Goal: Find specific page/section: Find specific page/section

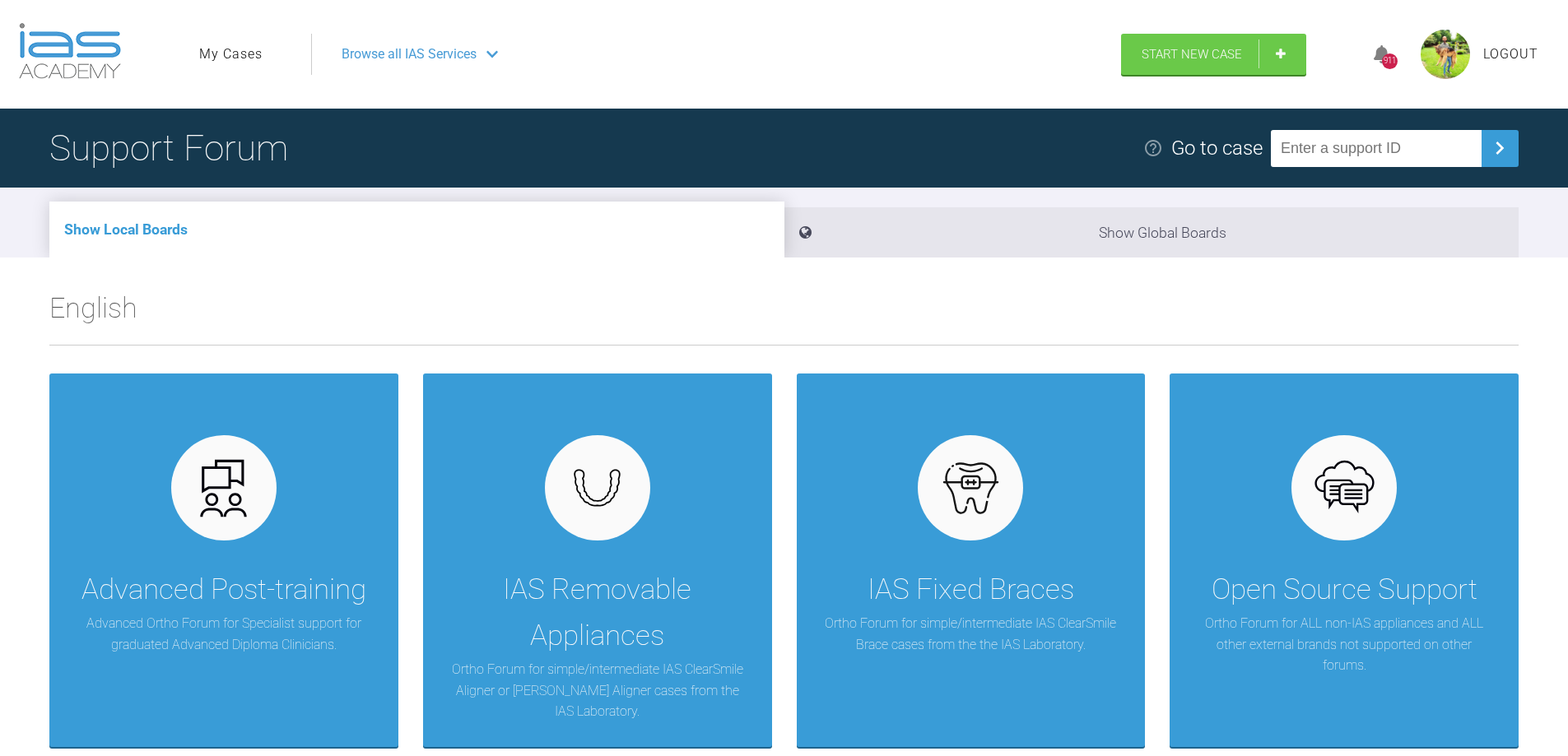
click at [244, 57] on link "My Cases" at bounding box center [230, 54] width 63 height 21
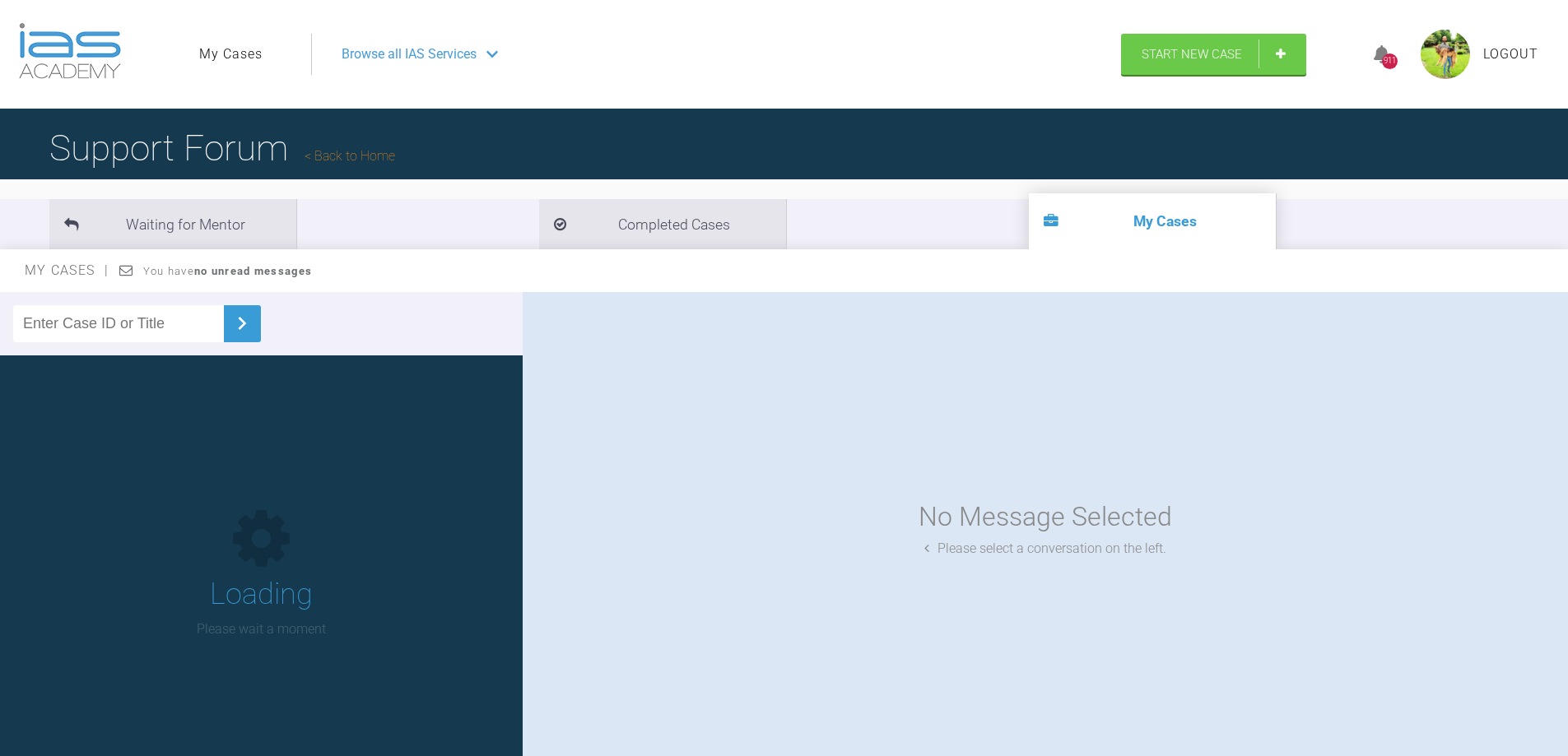
click at [127, 345] on div at bounding box center [261, 323] width 523 height 63
click at [126, 327] on input "text" at bounding box center [118, 324] width 211 height 37
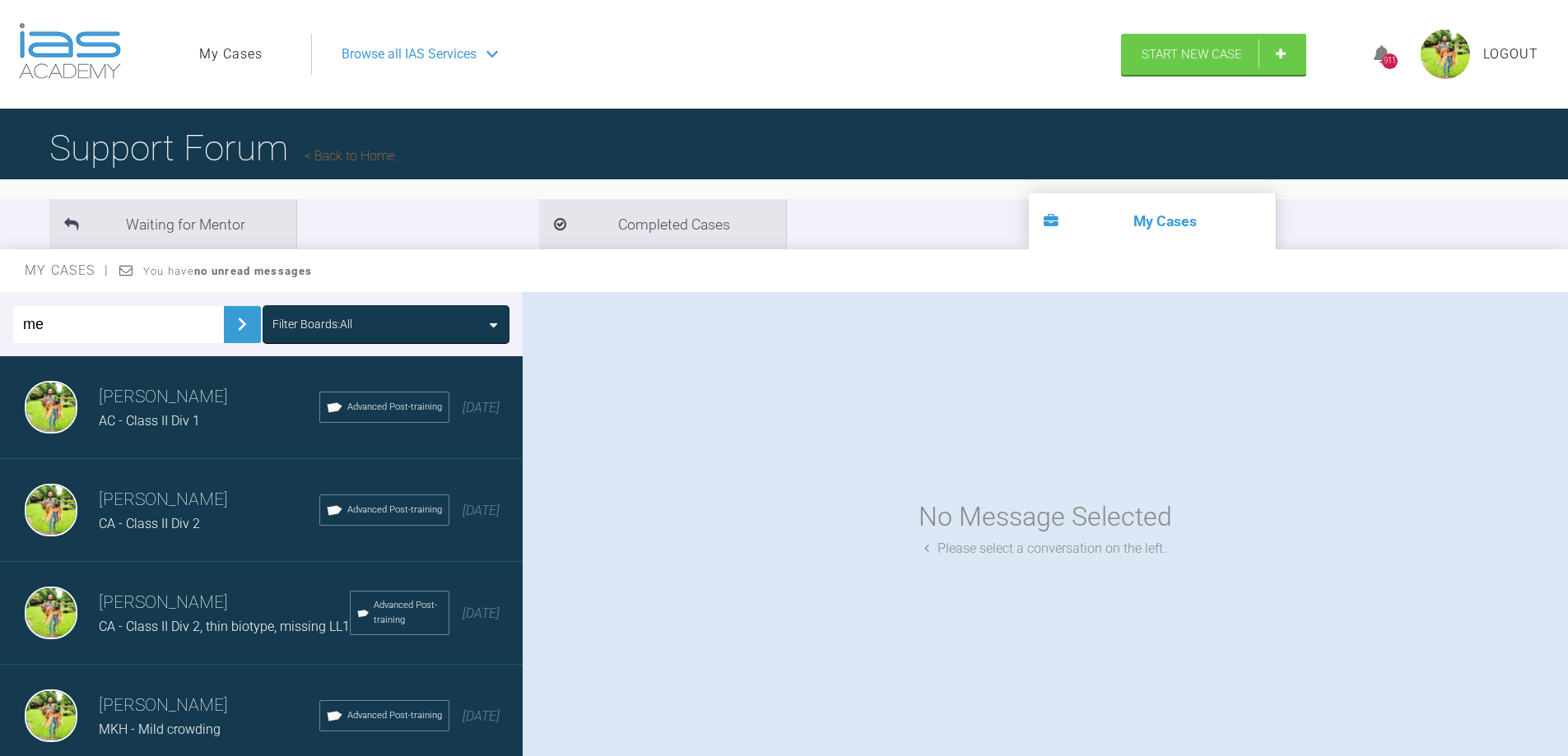
click at [229, 326] on img at bounding box center [242, 324] width 26 height 26
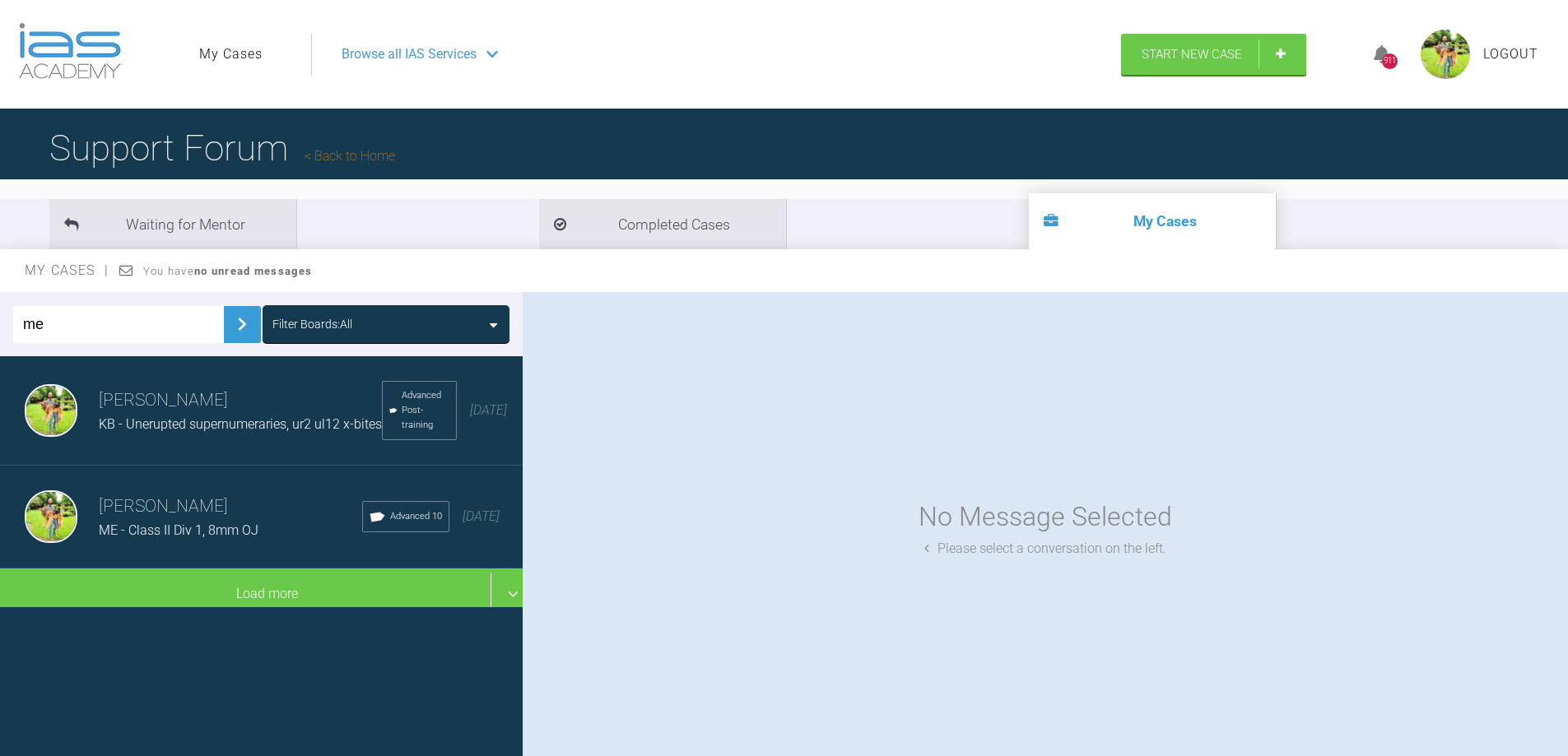
click at [222, 527] on span "ME - Class II Div 1, 8mm OJ" at bounding box center [178, 530] width 160 height 16
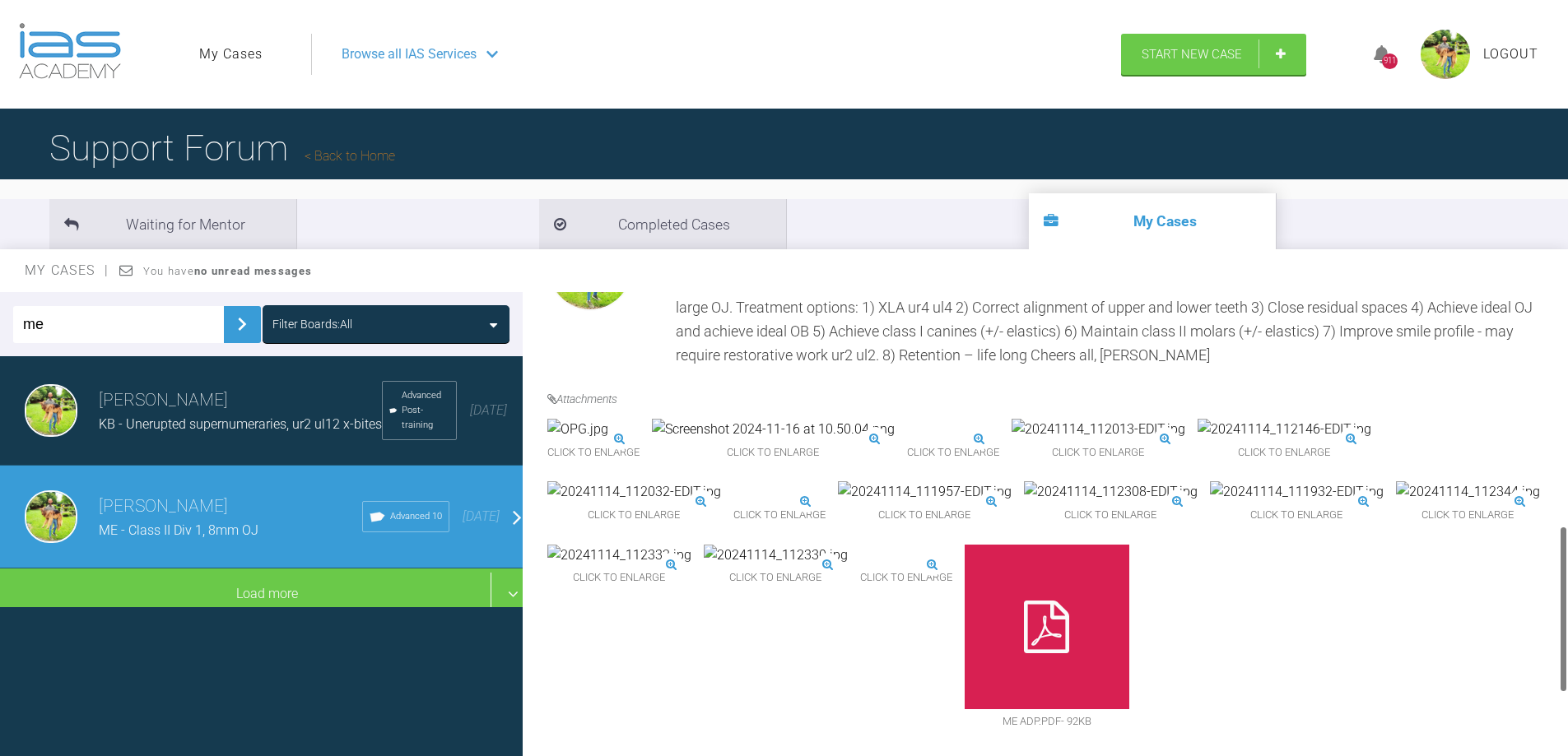
scroll to position [658, 0]
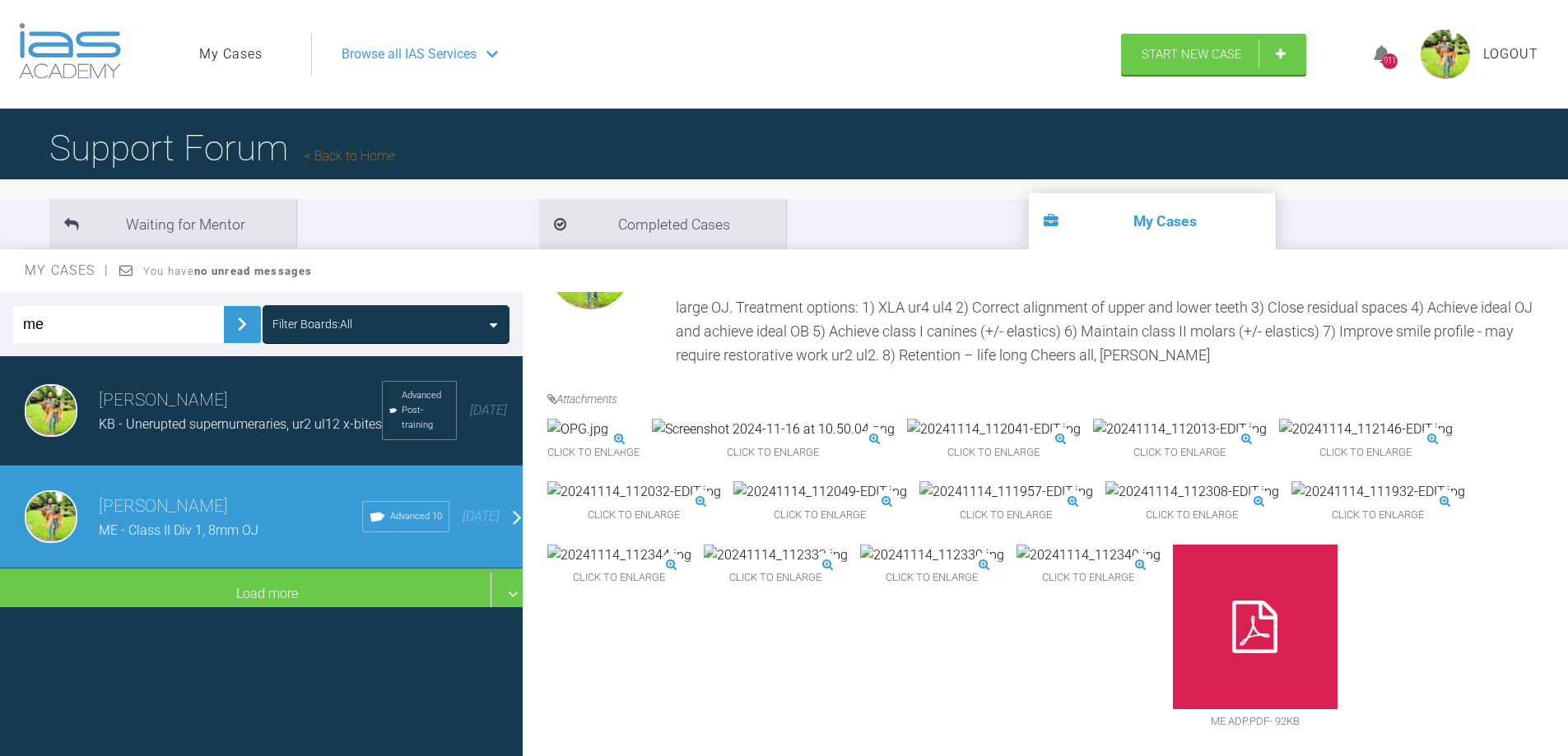
click at [92, 320] on input "me" at bounding box center [118, 325] width 211 height 37
click at [229, 335] on img at bounding box center [242, 324] width 26 height 26
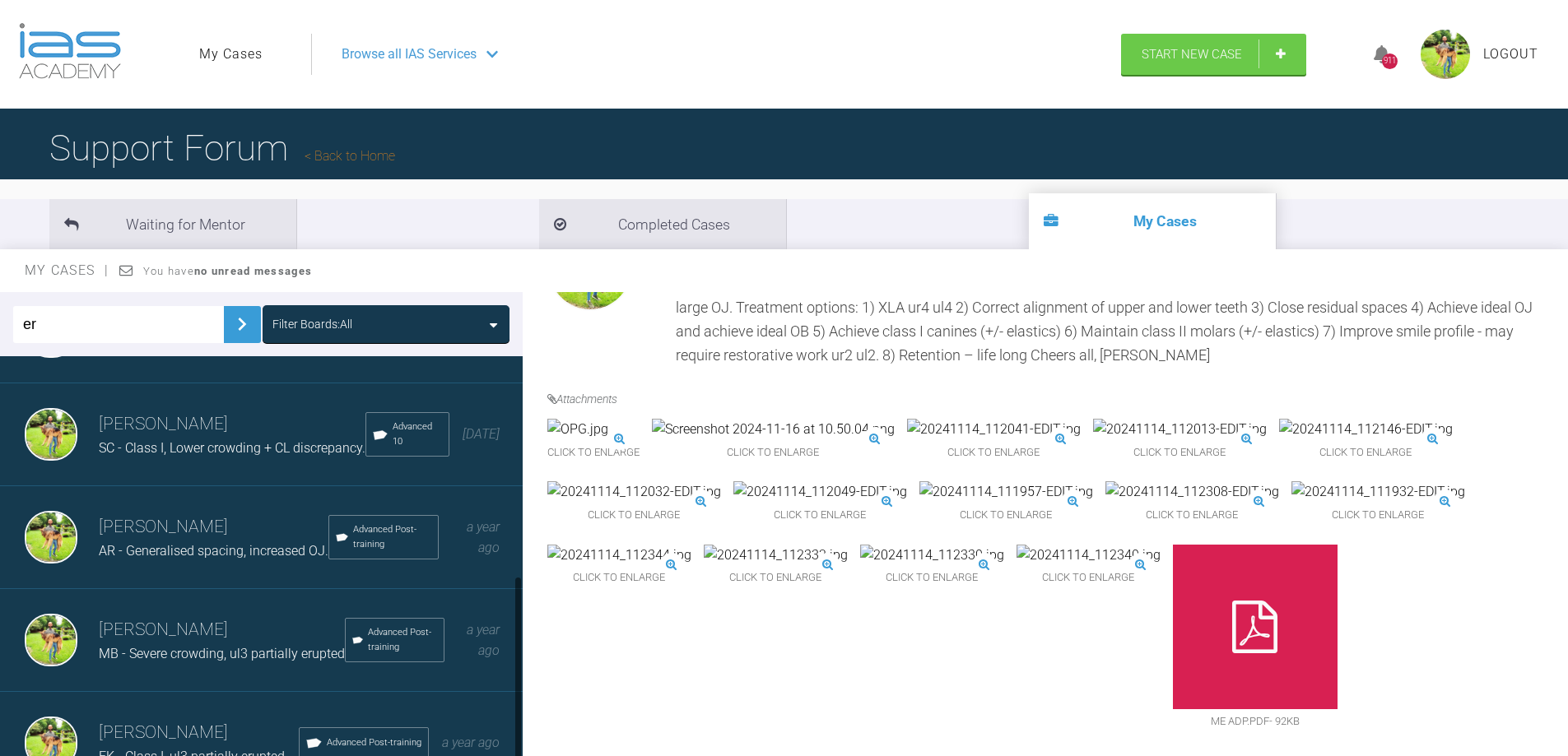
scroll to position [487, 0]
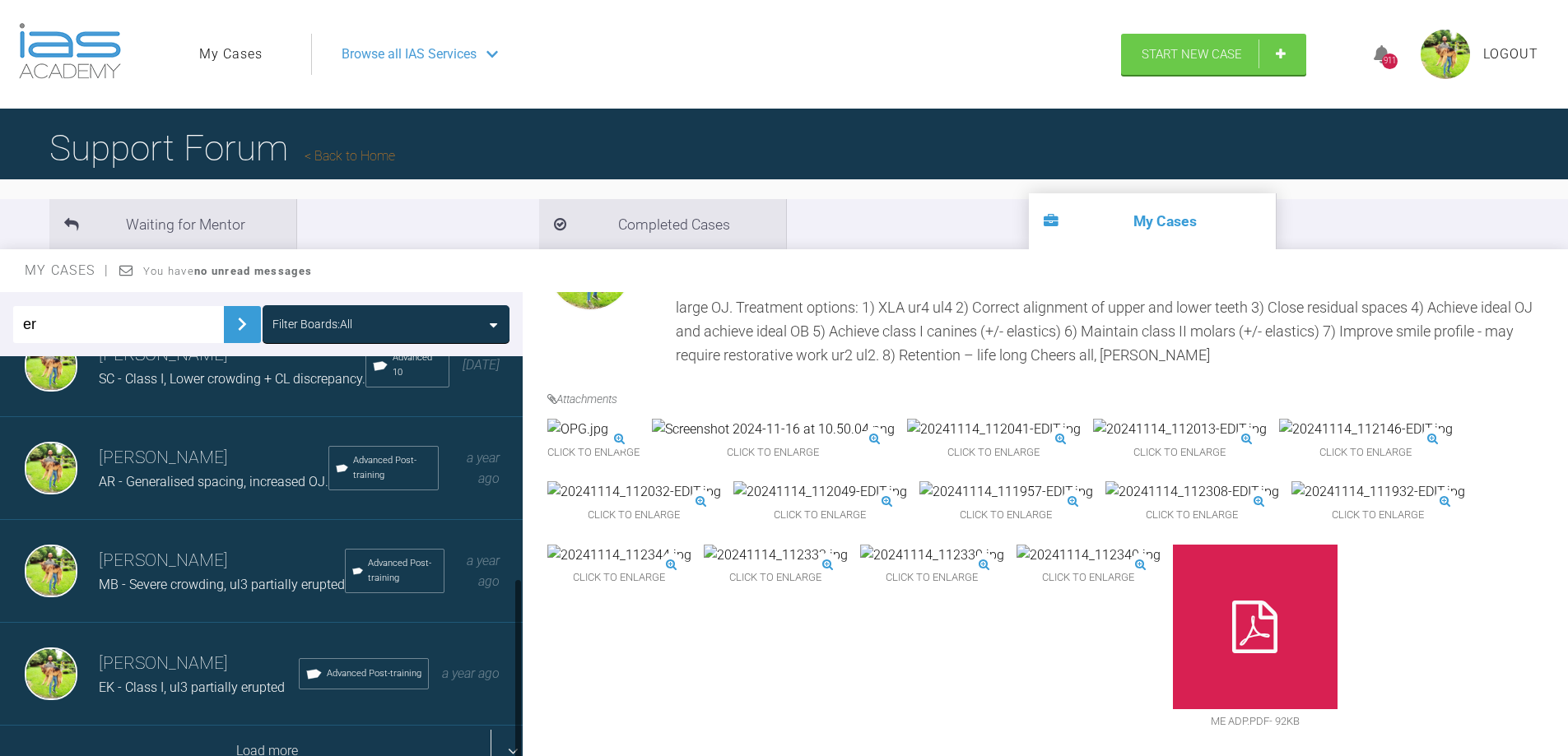
click at [248, 726] on div "Load more" at bounding box center [267, 751] width 535 height 51
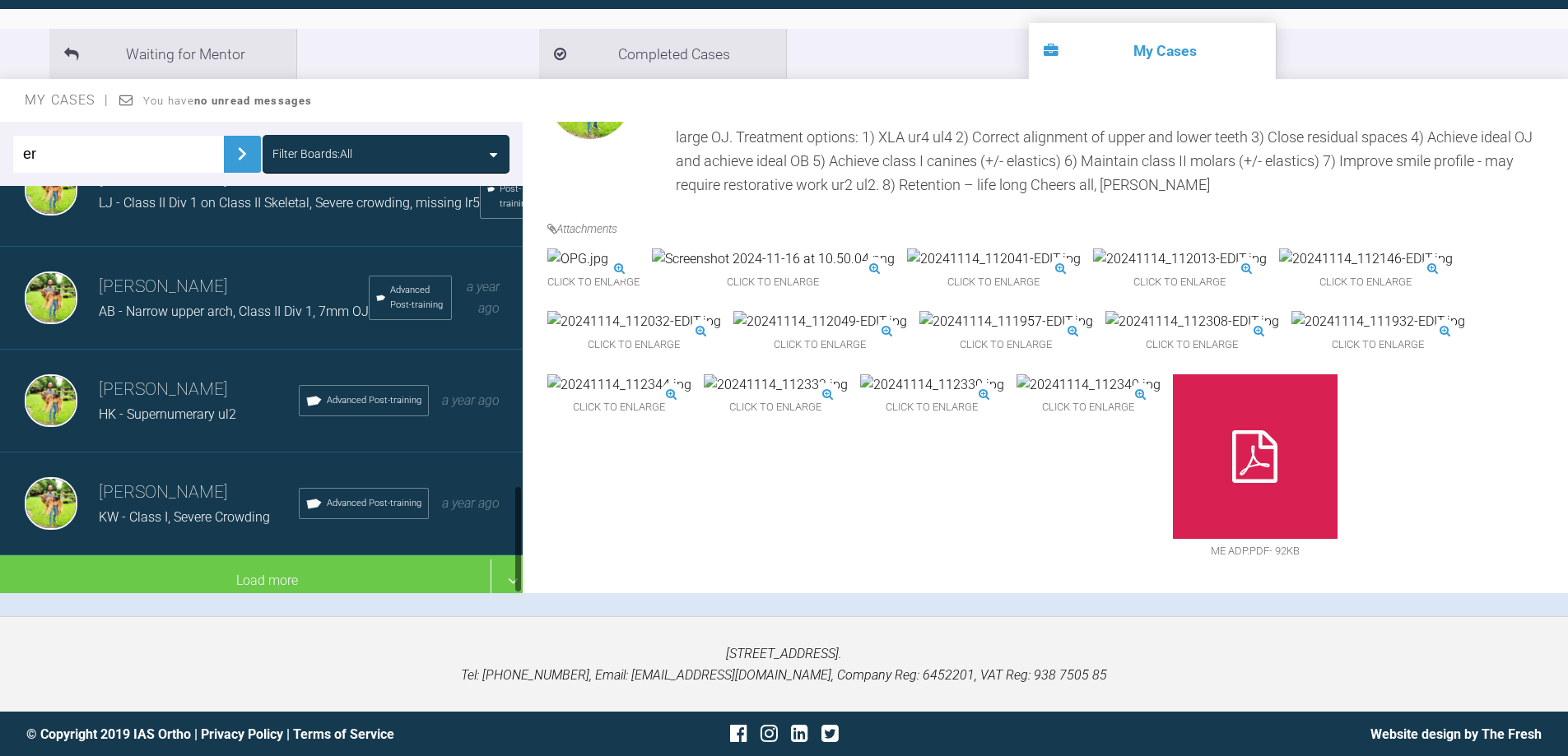
scroll to position [171, 0]
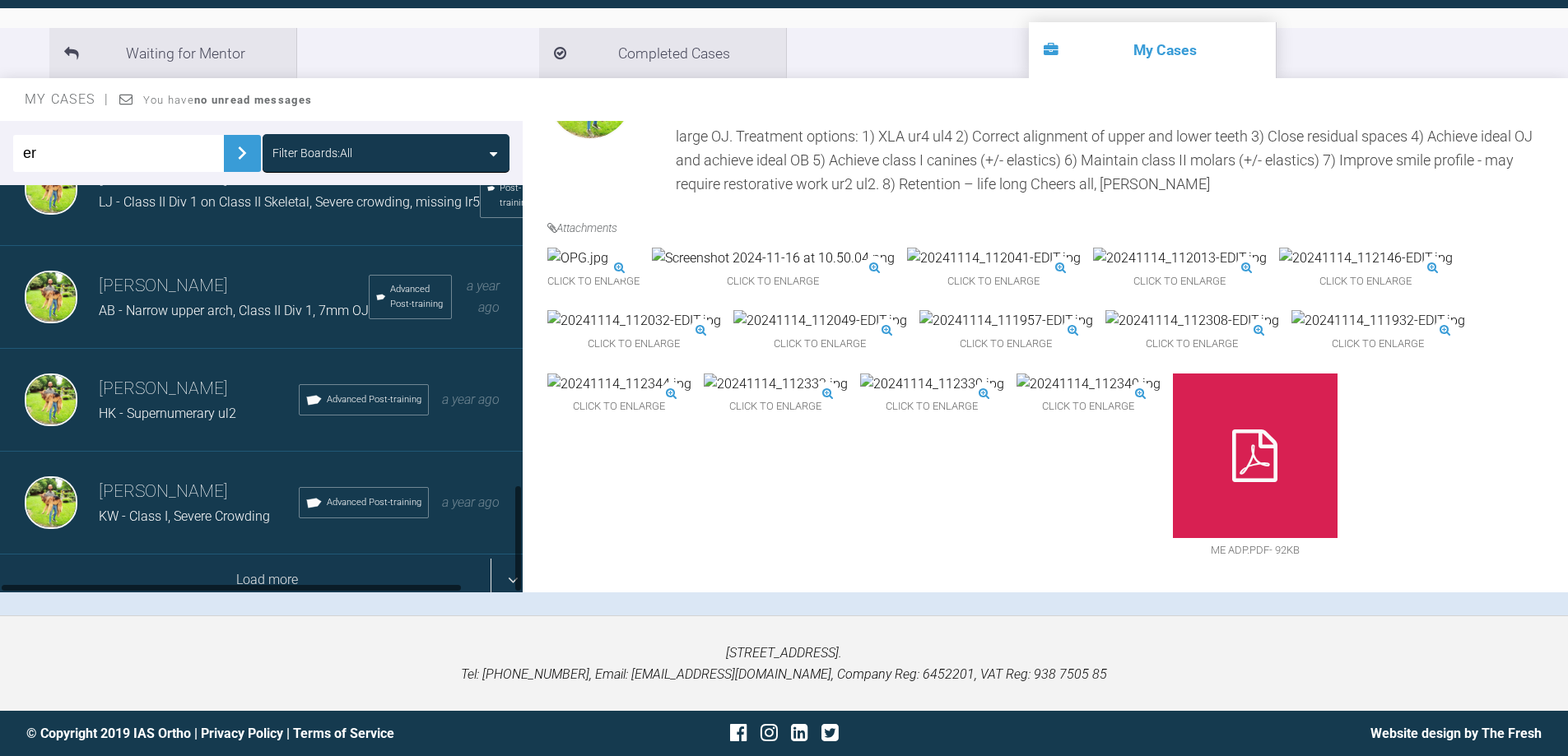
click at [291, 574] on div "Load more" at bounding box center [267, 580] width 535 height 51
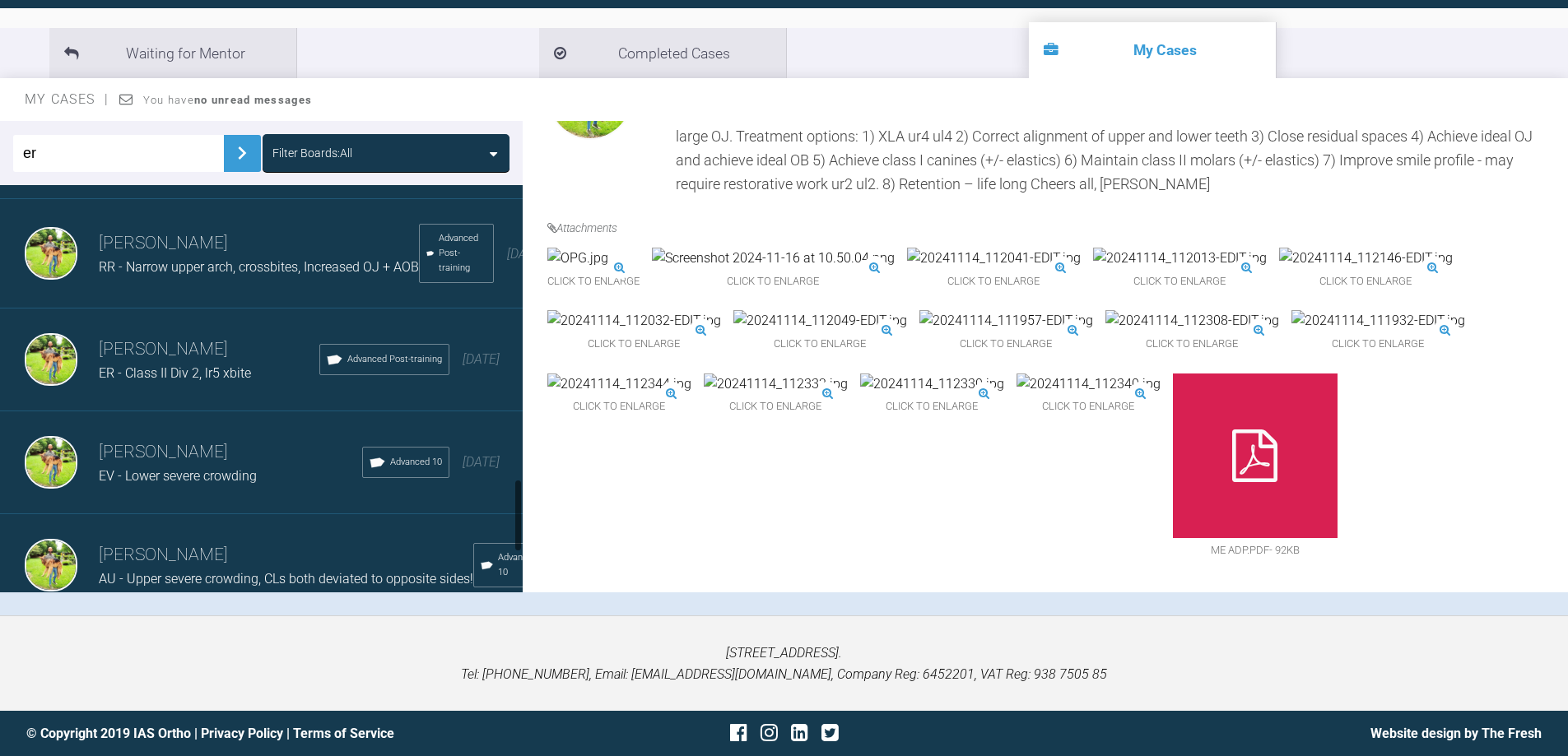
scroll to position [1620, 0]
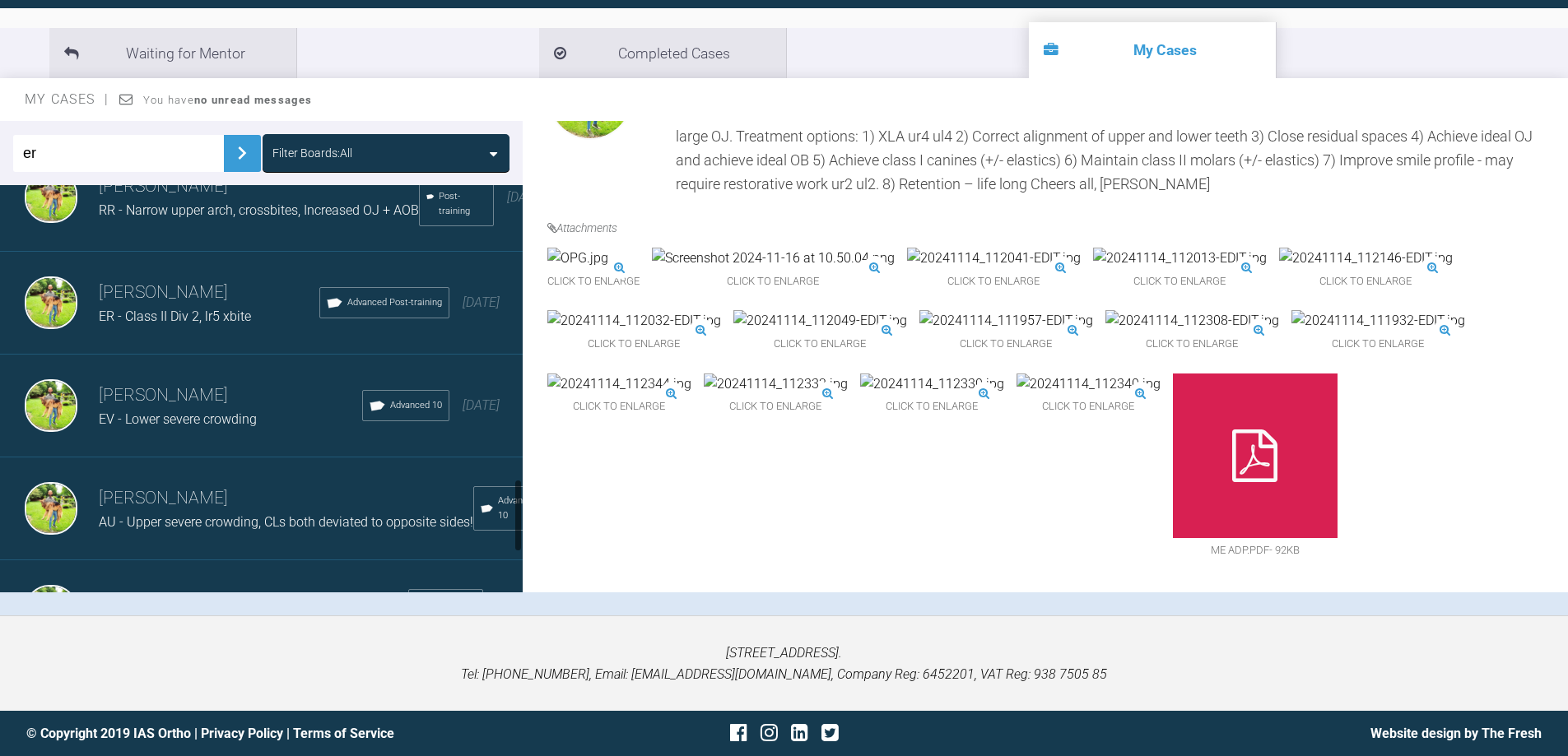
click at [234, 307] on h3 "Dipak Parmar" at bounding box center [209, 293] width 221 height 28
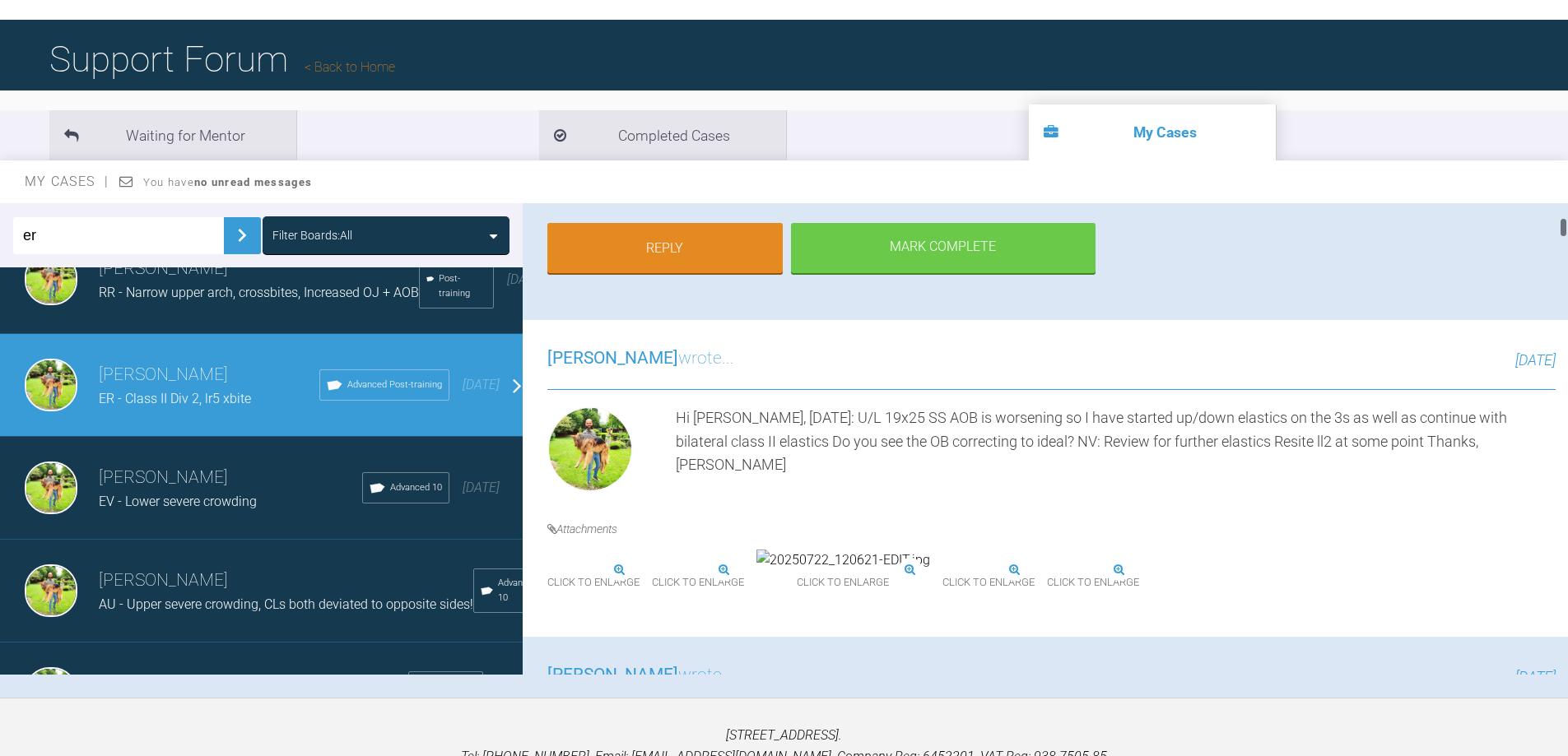
scroll to position [329, 0]
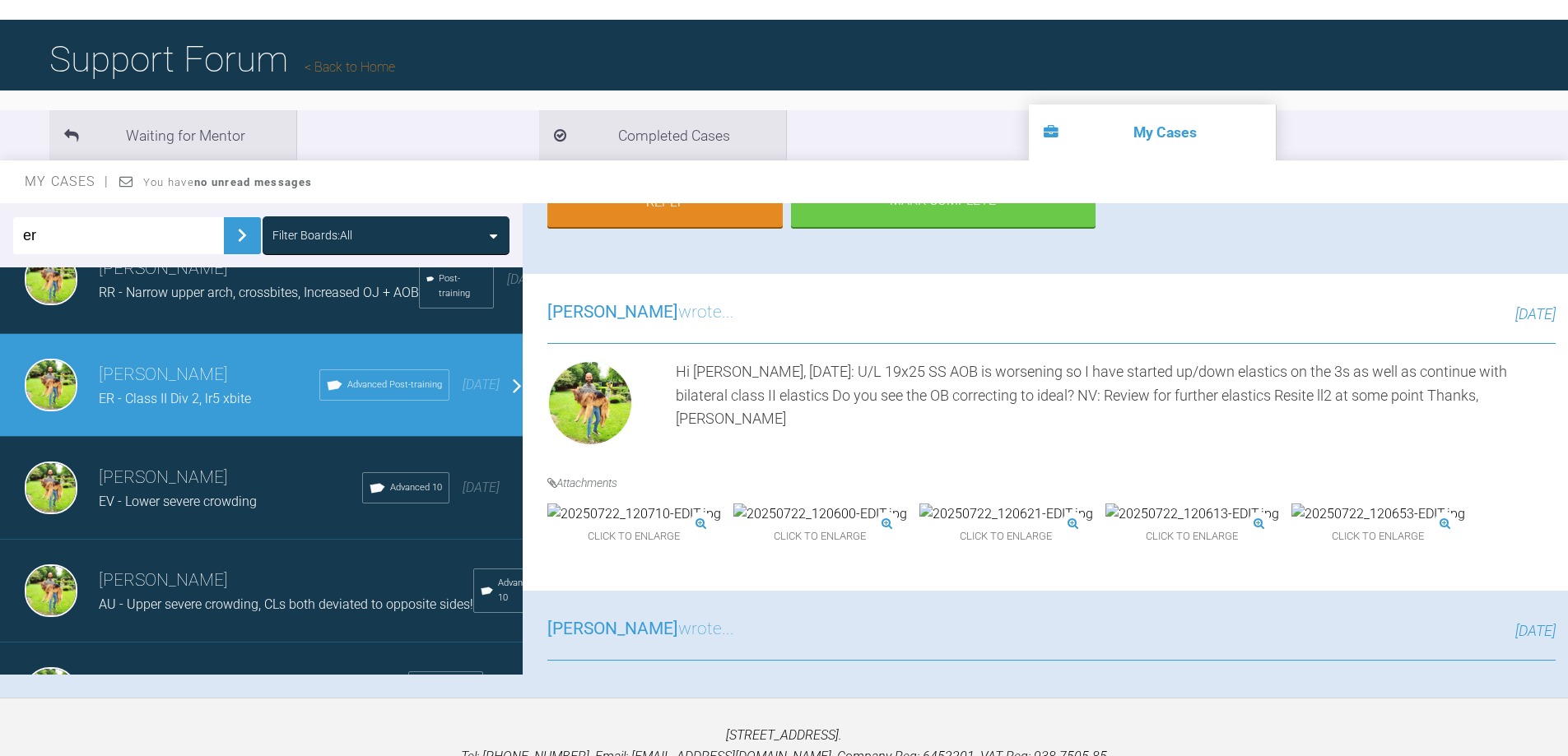
click at [45, 241] on input "er" at bounding box center [118, 235] width 211 height 37
click at [45, 240] on input "er" at bounding box center [118, 235] width 211 height 37
click at [229, 233] on img at bounding box center [242, 235] width 26 height 26
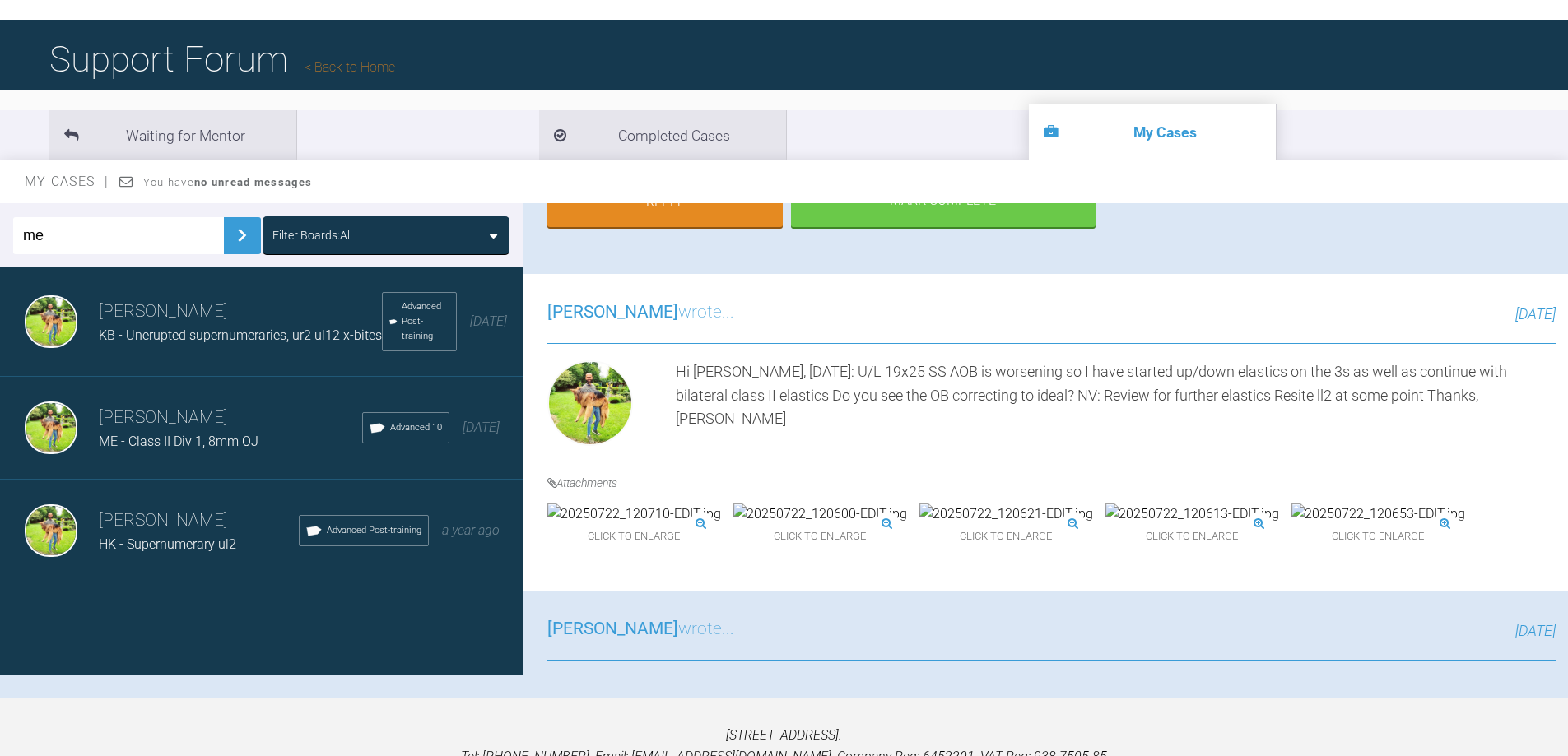
scroll to position [0, 0]
click at [186, 429] on h3 "Dipak Parmar" at bounding box center [230, 418] width 264 height 28
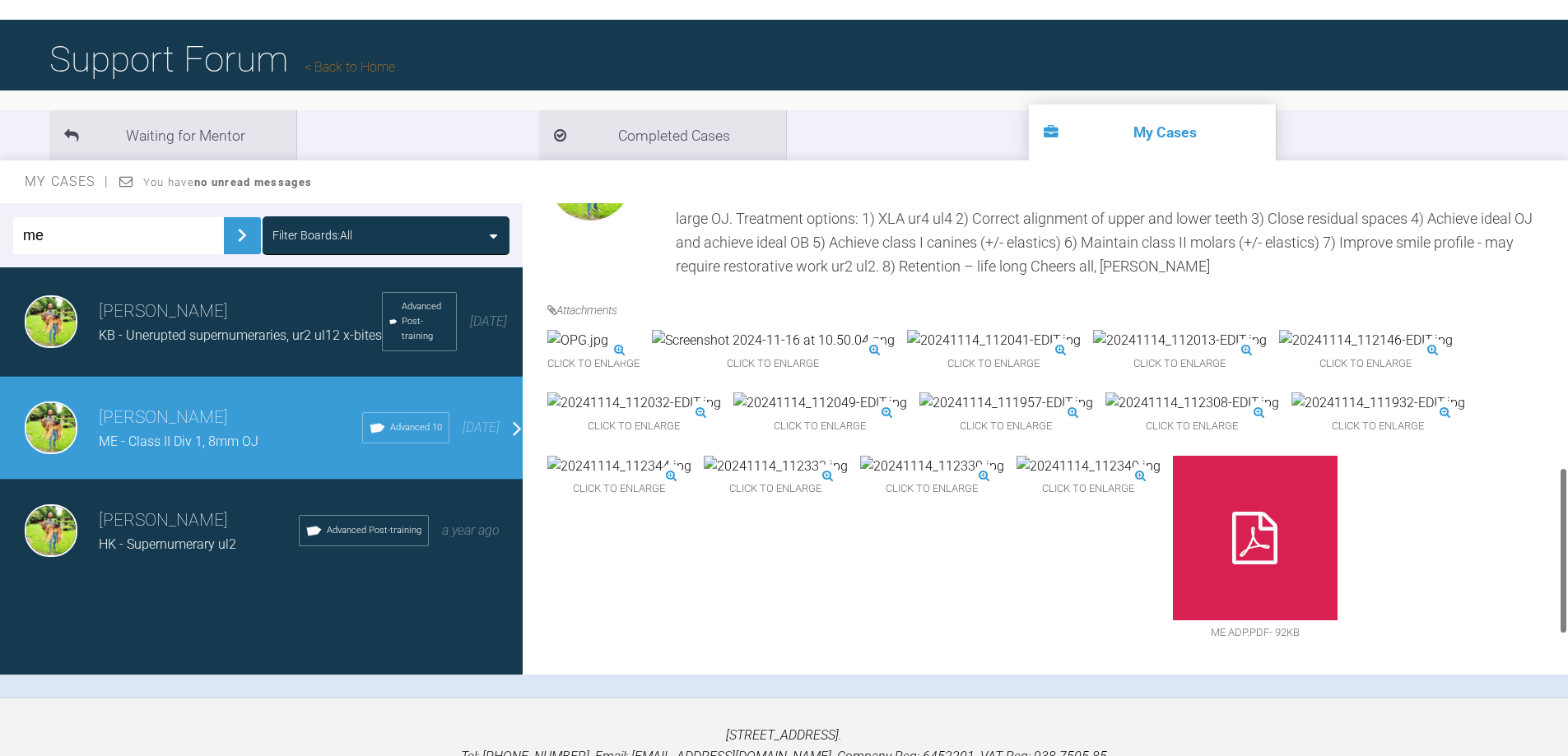
scroll to position [740, 0]
click at [1011, 414] on img at bounding box center [1006, 402] width 173 height 21
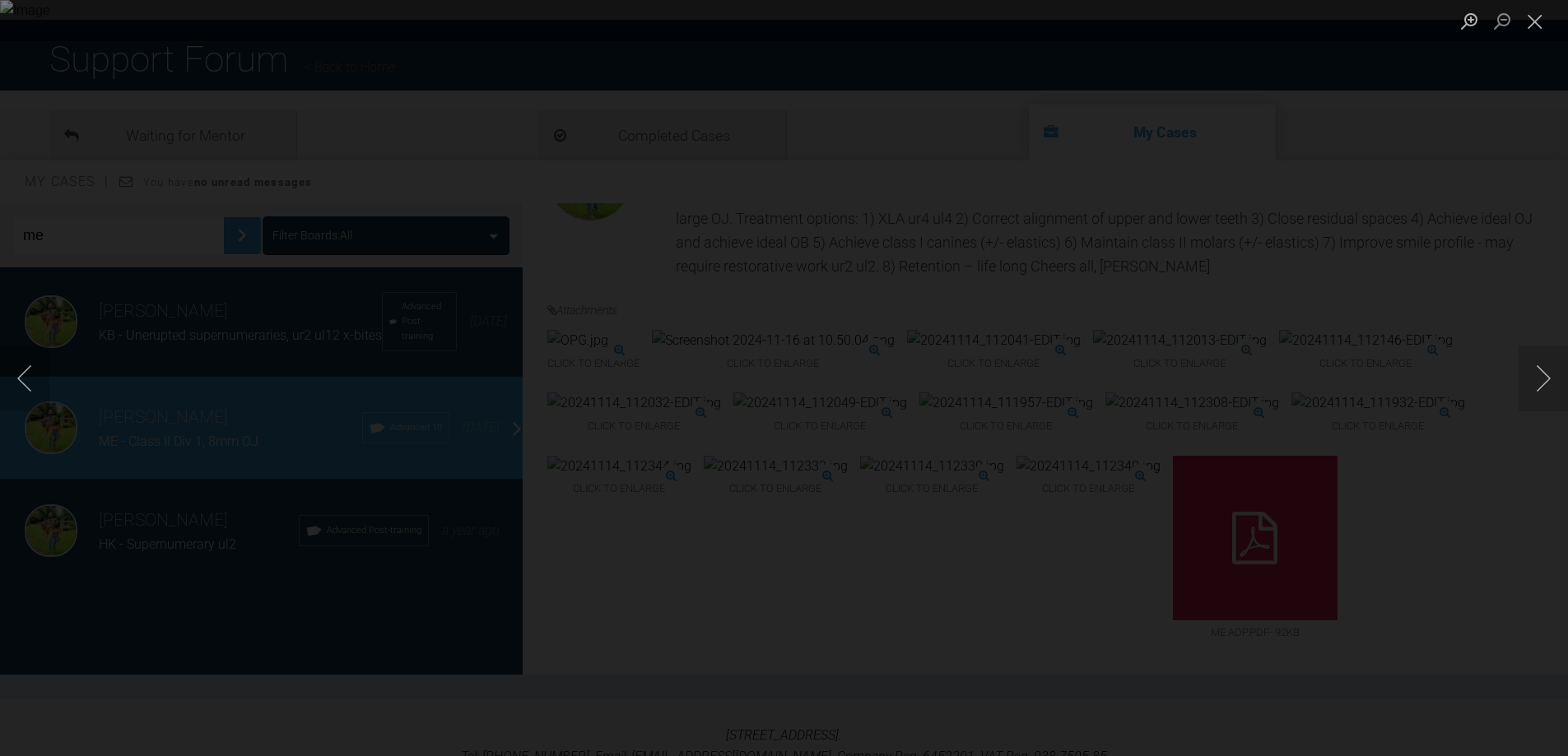
click at [1402, 373] on div "Lightbox" at bounding box center [784, 378] width 1568 height 756
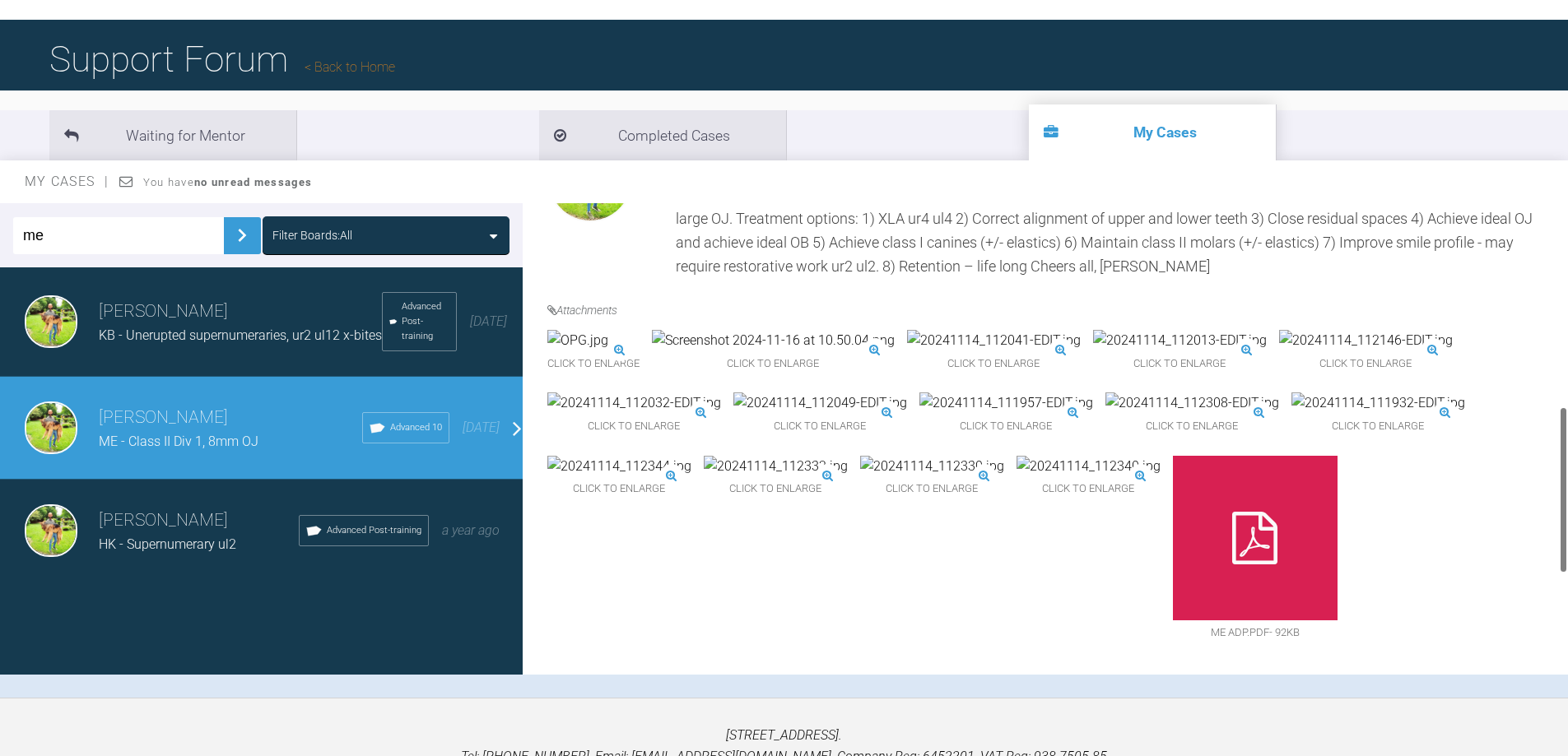
scroll to position [82, 0]
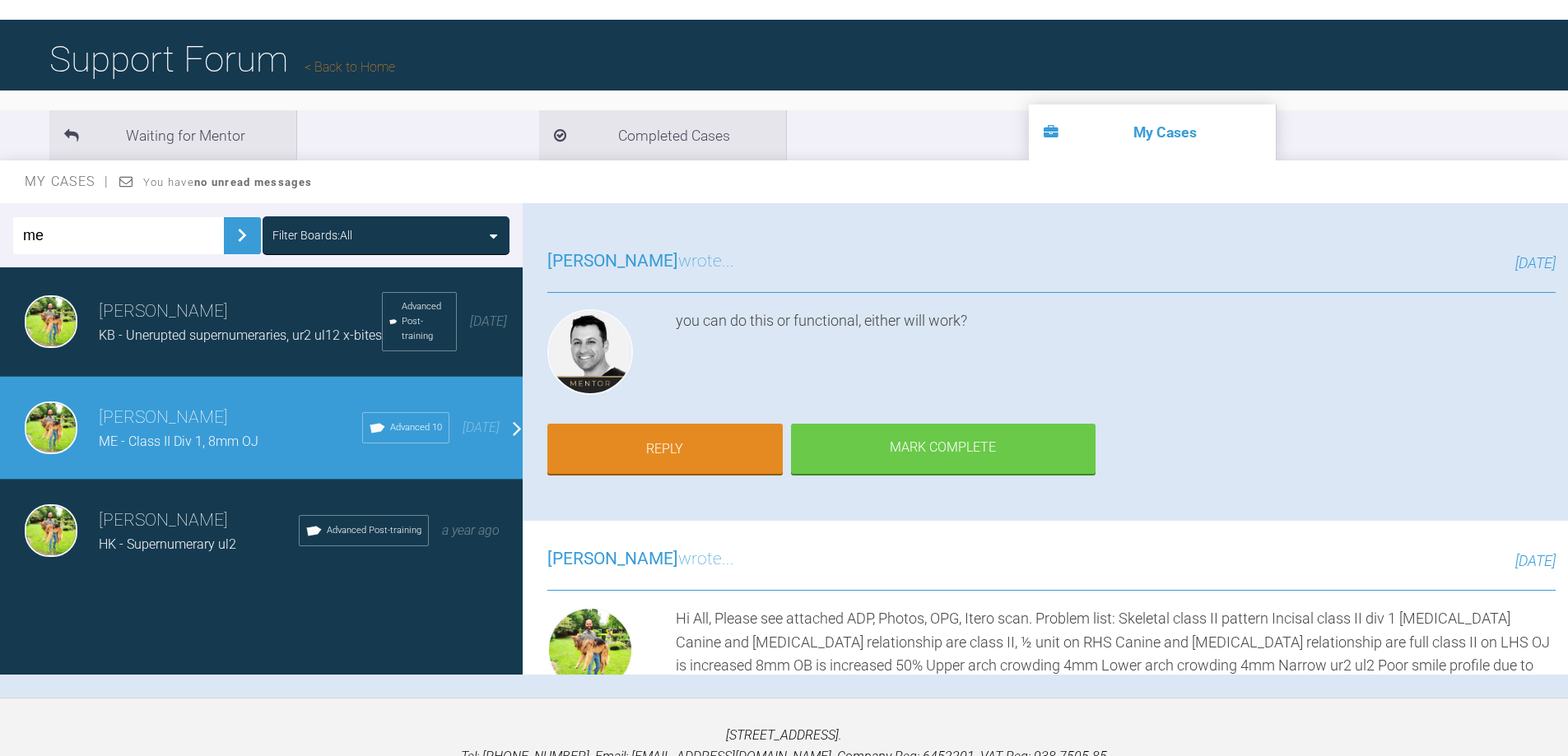
click at [105, 234] on input "me" at bounding box center [118, 235] width 211 height 37
click at [105, 235] on input "me" at bounding box center [118, 235] width 211 height 37
click at [229, 239] on img at bounding box center [242, 235] width 26 height 26
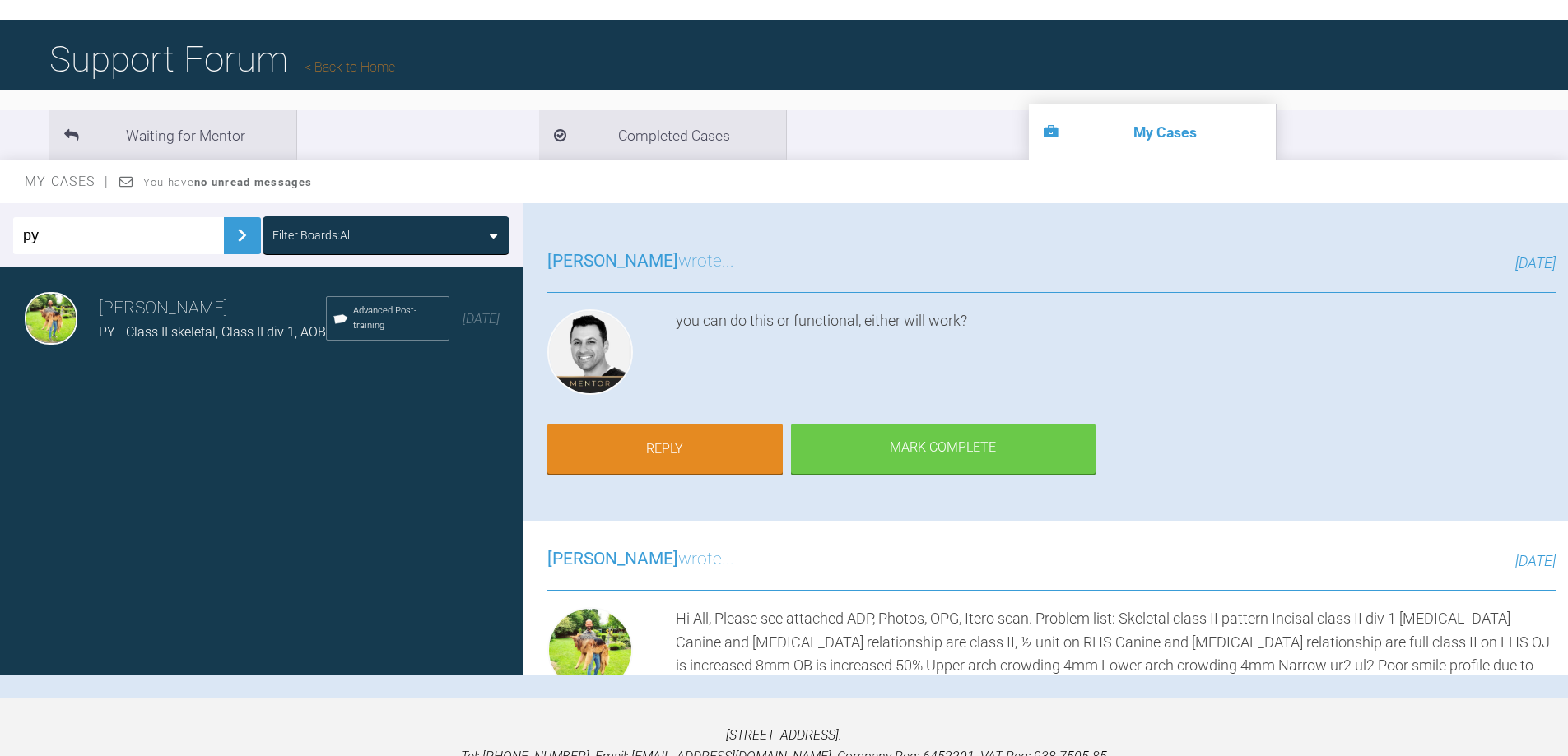
click at [207, 314] on h3 "Dipak Parmar" at bounding box center [212, 308] width 227 height 28
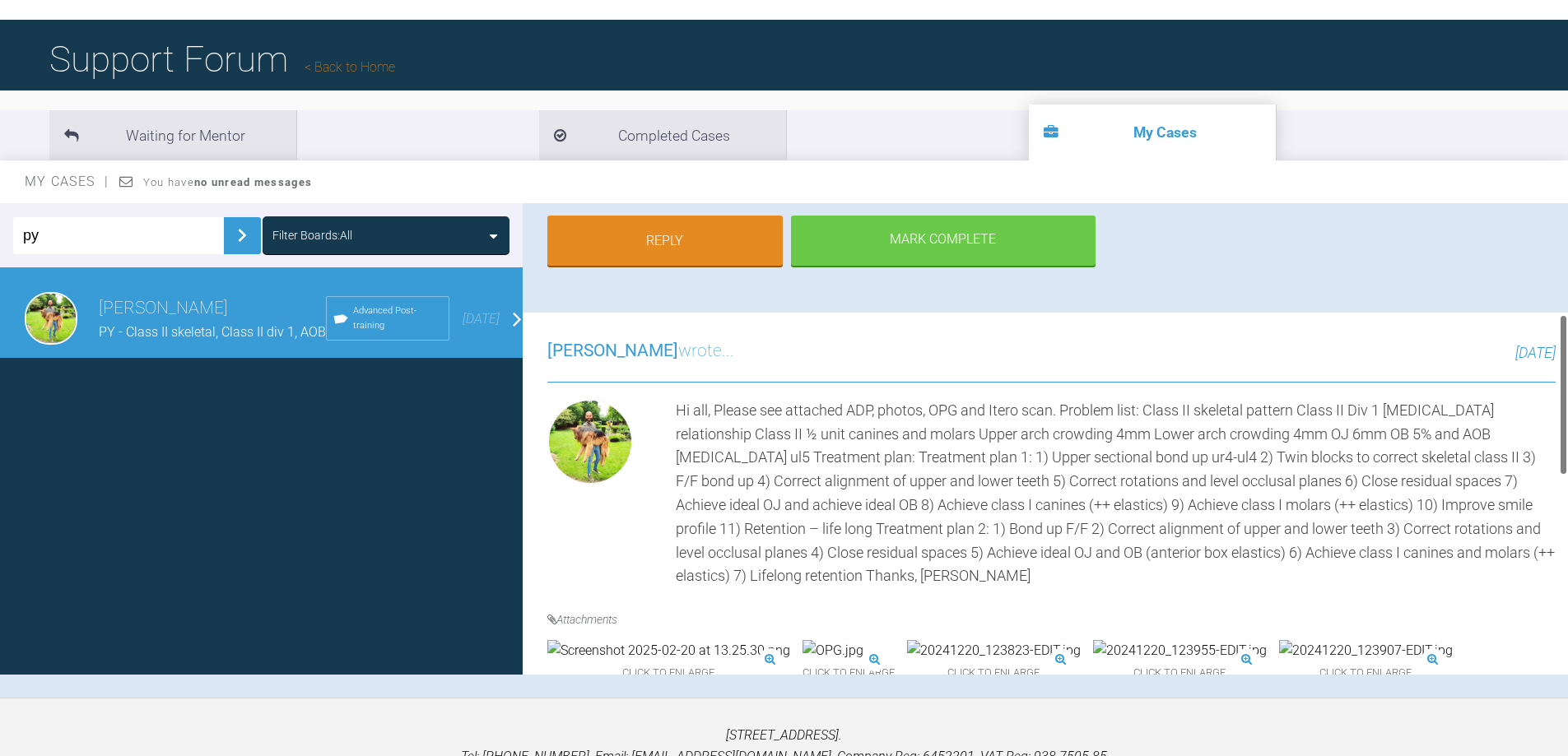
scroll to position [325, 0]
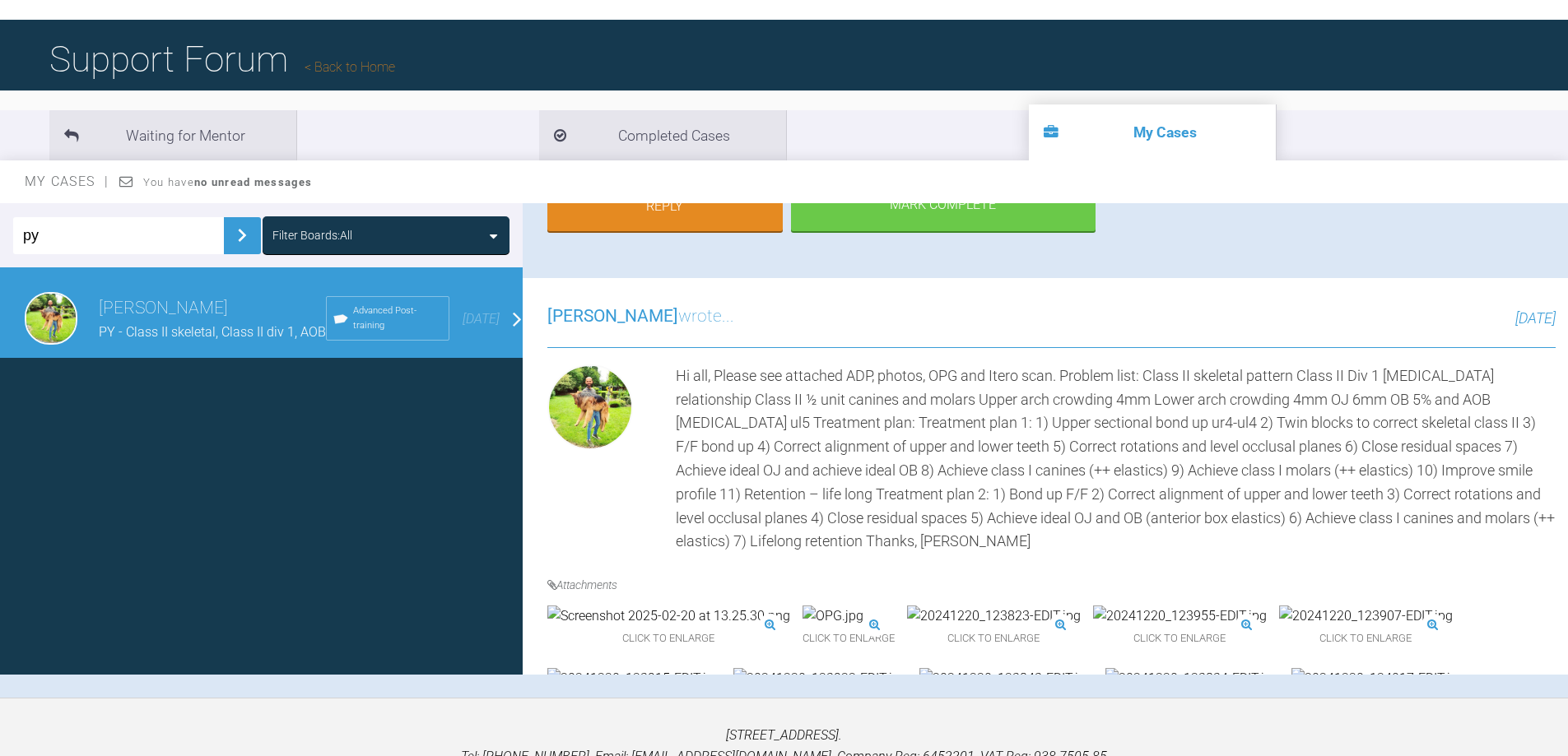
click at [83, 227] on input "py" at bounding box center [118, 235] width 211 height 37
type input "dk"
click at [242, 234] on img at bounding box center [242, 235] width 26 height 26
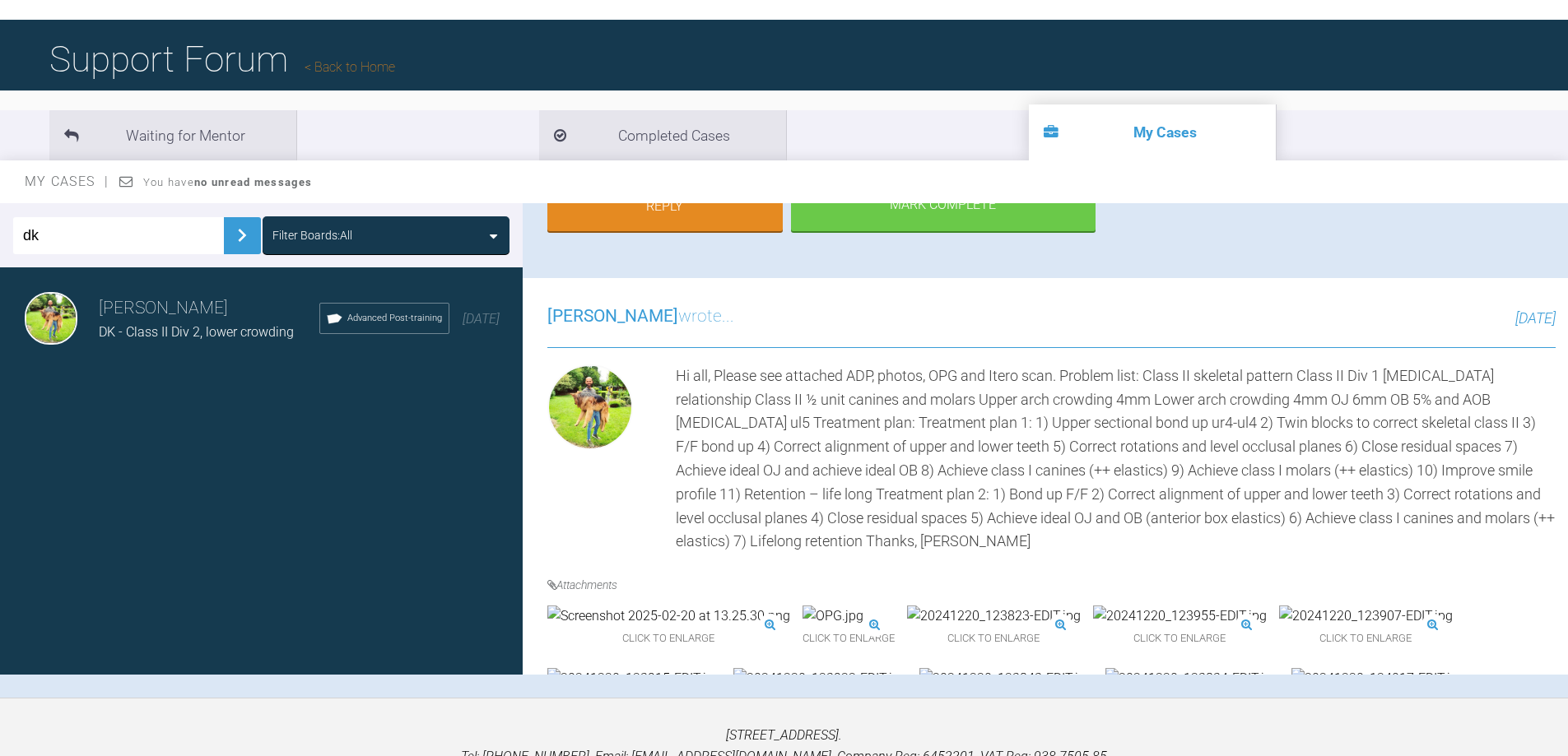
click at [130, 310] on h3 "Dipak Parmar" at bounding box center [209, 308] width 221 height 28
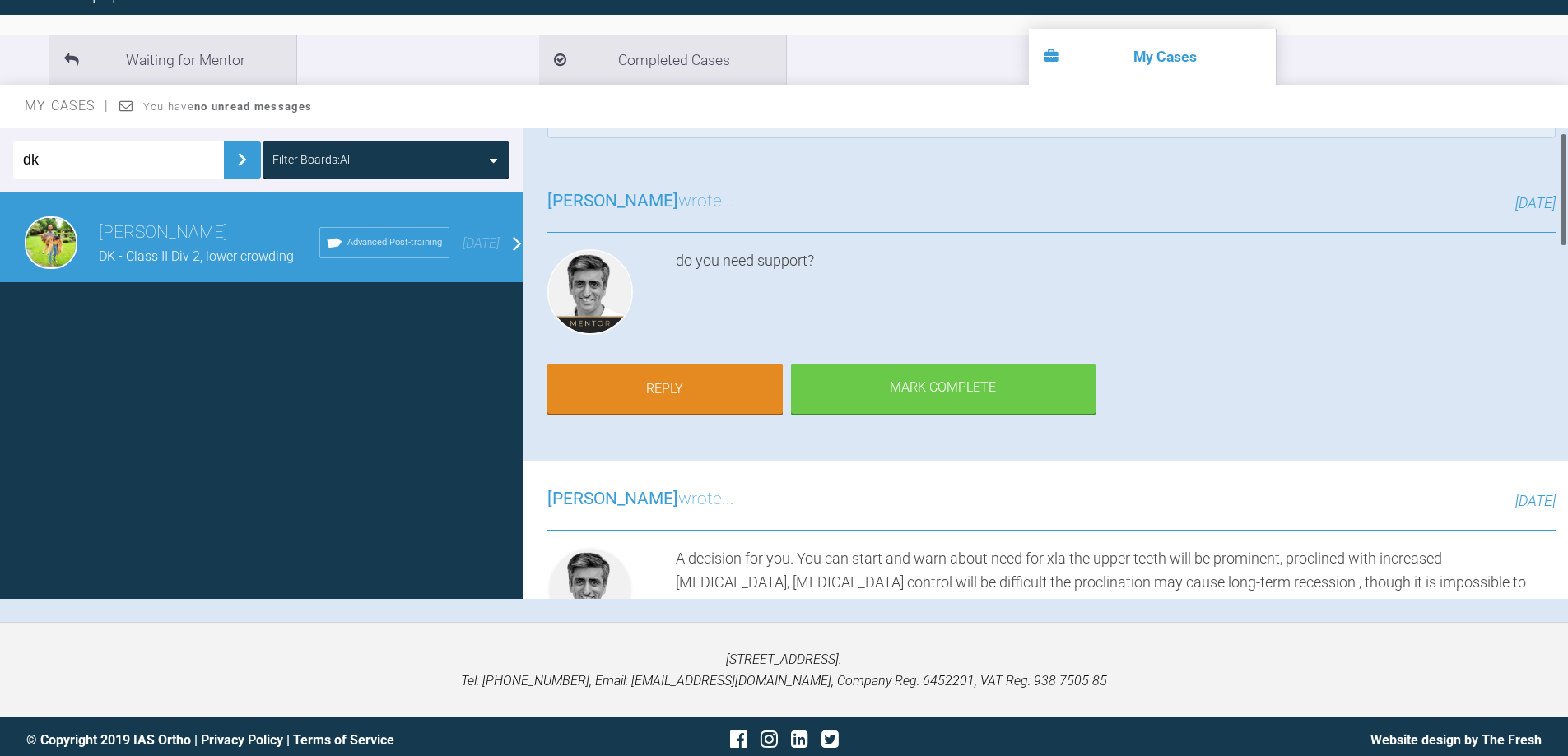
scroll to position [0, 0]
